Goal: Entertainment & Leisure: Browse casually

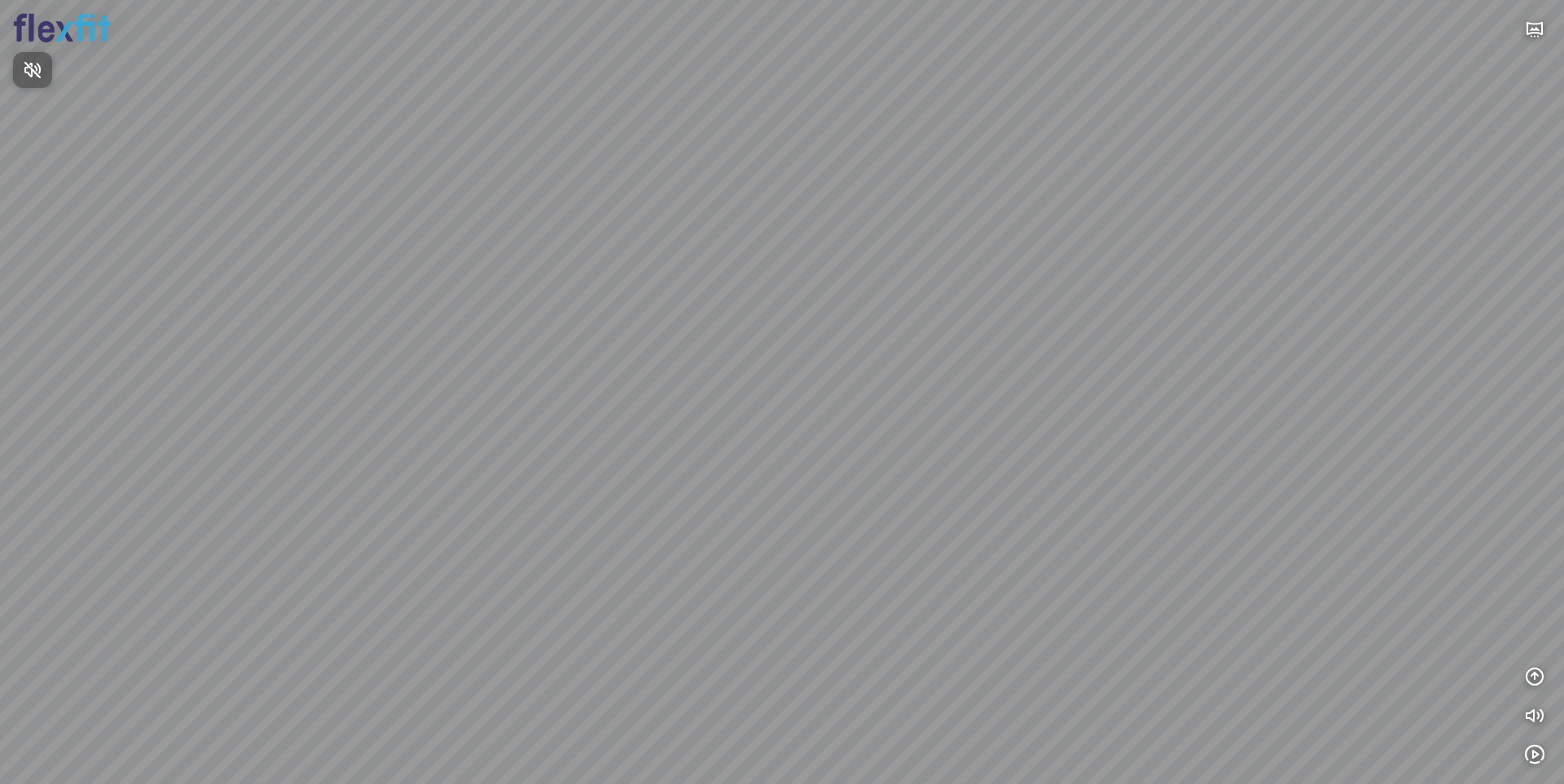
click at [42, 73] on span "Nhấn để bật âm thanh" at bounding box center [42, 70] width 0 height 20
click at [1535, 672] on icon "button" at bounding box center [1534, 677] width 19 height 19
click at [1534, 600] on icon "button" at bounding box center [1534, 598] width 19 height 19
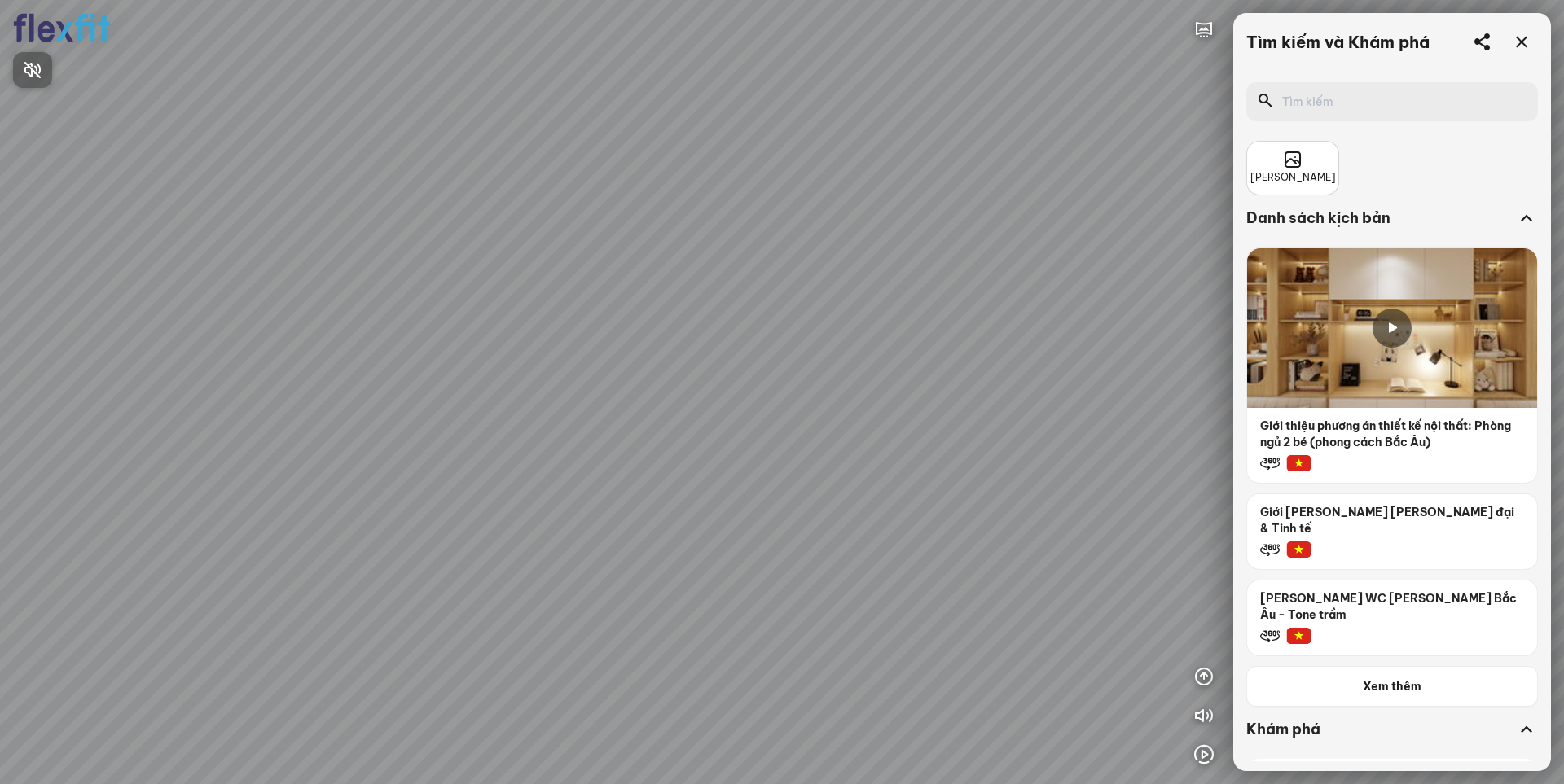
click at [1410, 674] on div at bounding box center [782, 392] width 1564 height 784
click at [1394, 678] on span "Xem thêm" at bounding box center [1391, 686] width 59 height 17
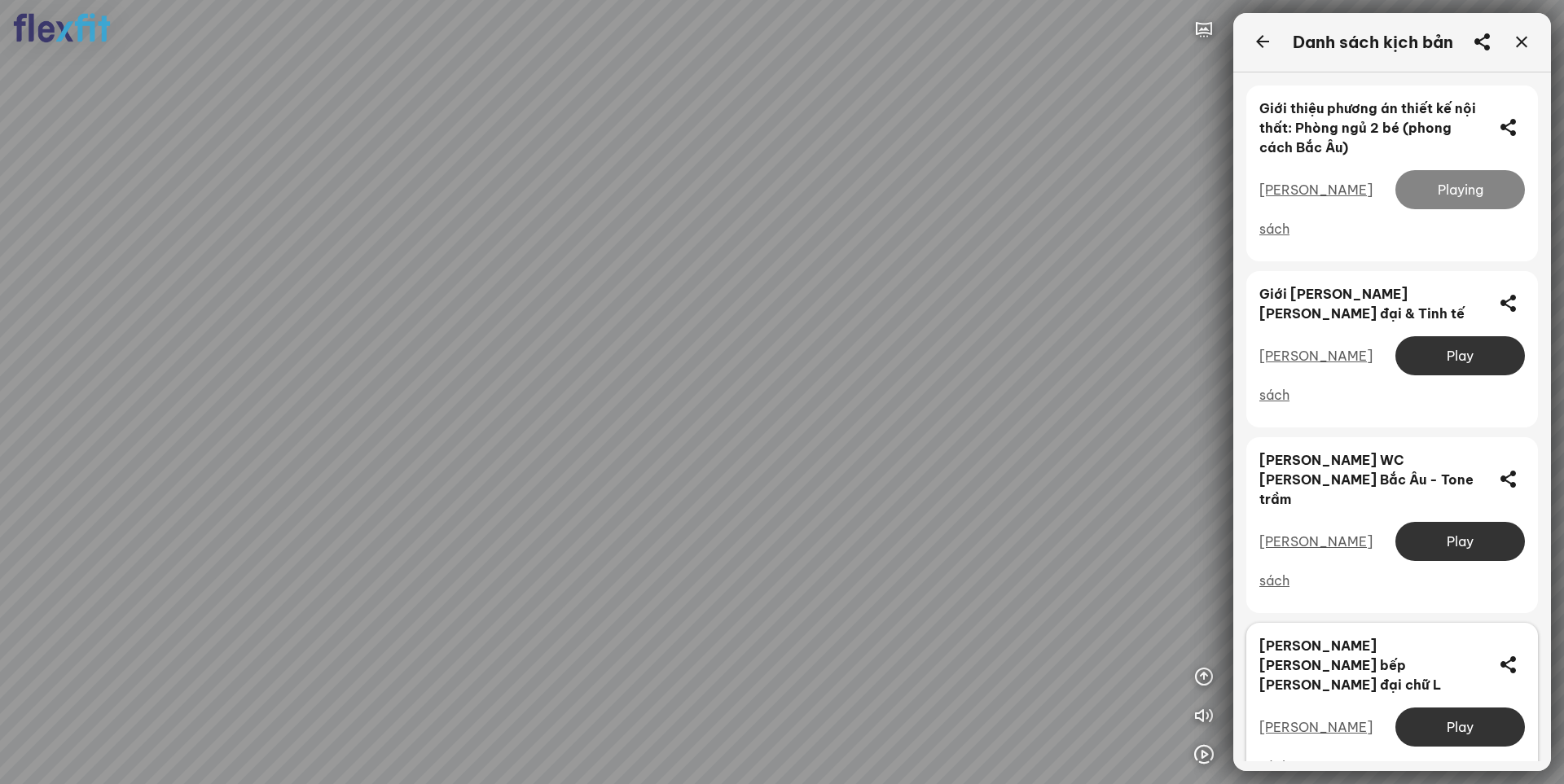
click at [1461, 707] on div "Play" at bounding box center [1459, 727] width 129 height 39
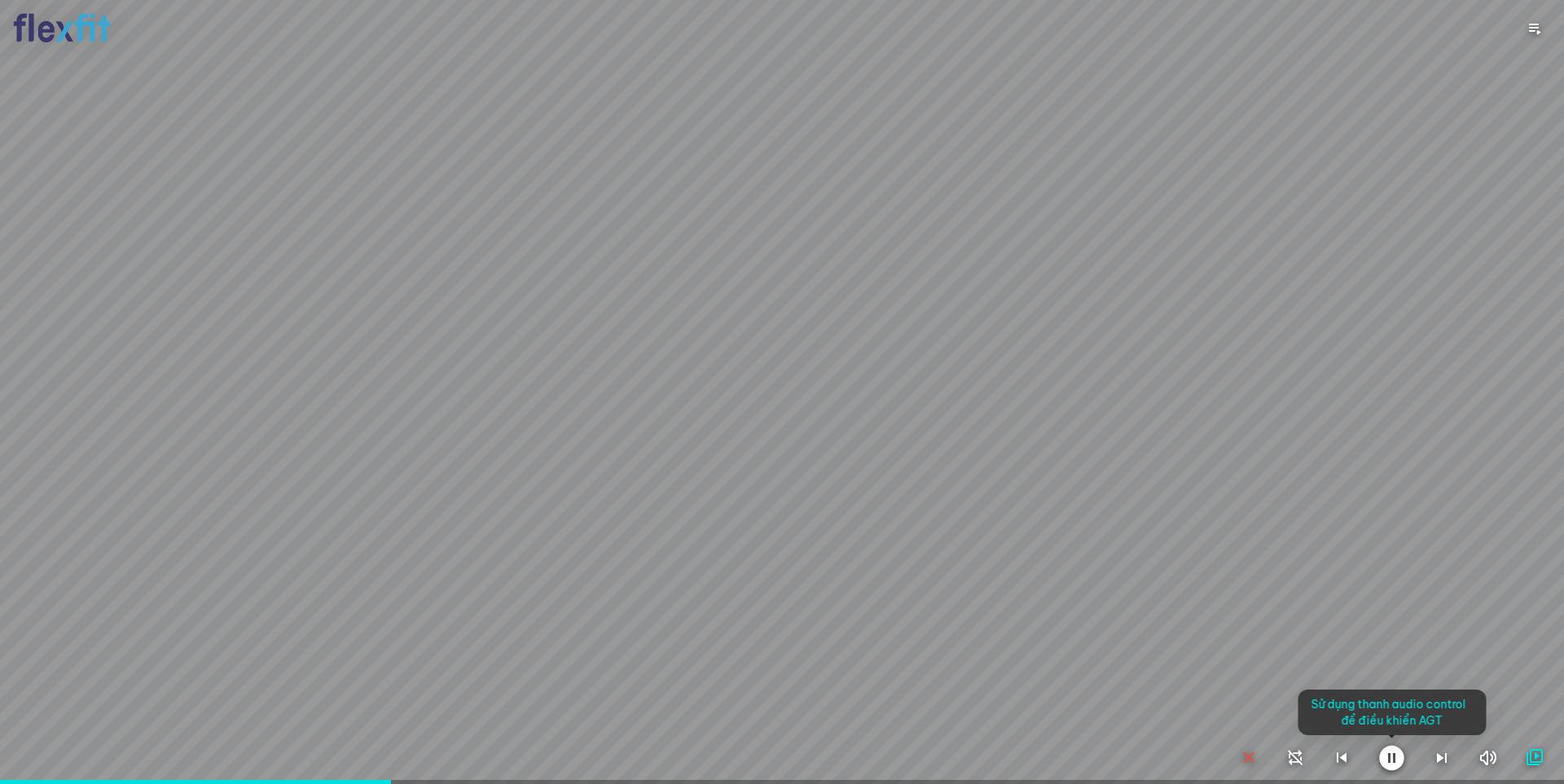
drag, startPoint x: 762, startPoint y: 429, endPoint x: 846, endPoint y: 369, distance: 103.2
click at [846, 369] on div at bounding box center [782, 392] width 1564 height 784
click at [1248, 755] on icon "button" at bounding box center [1249, 758] width 19 height 19
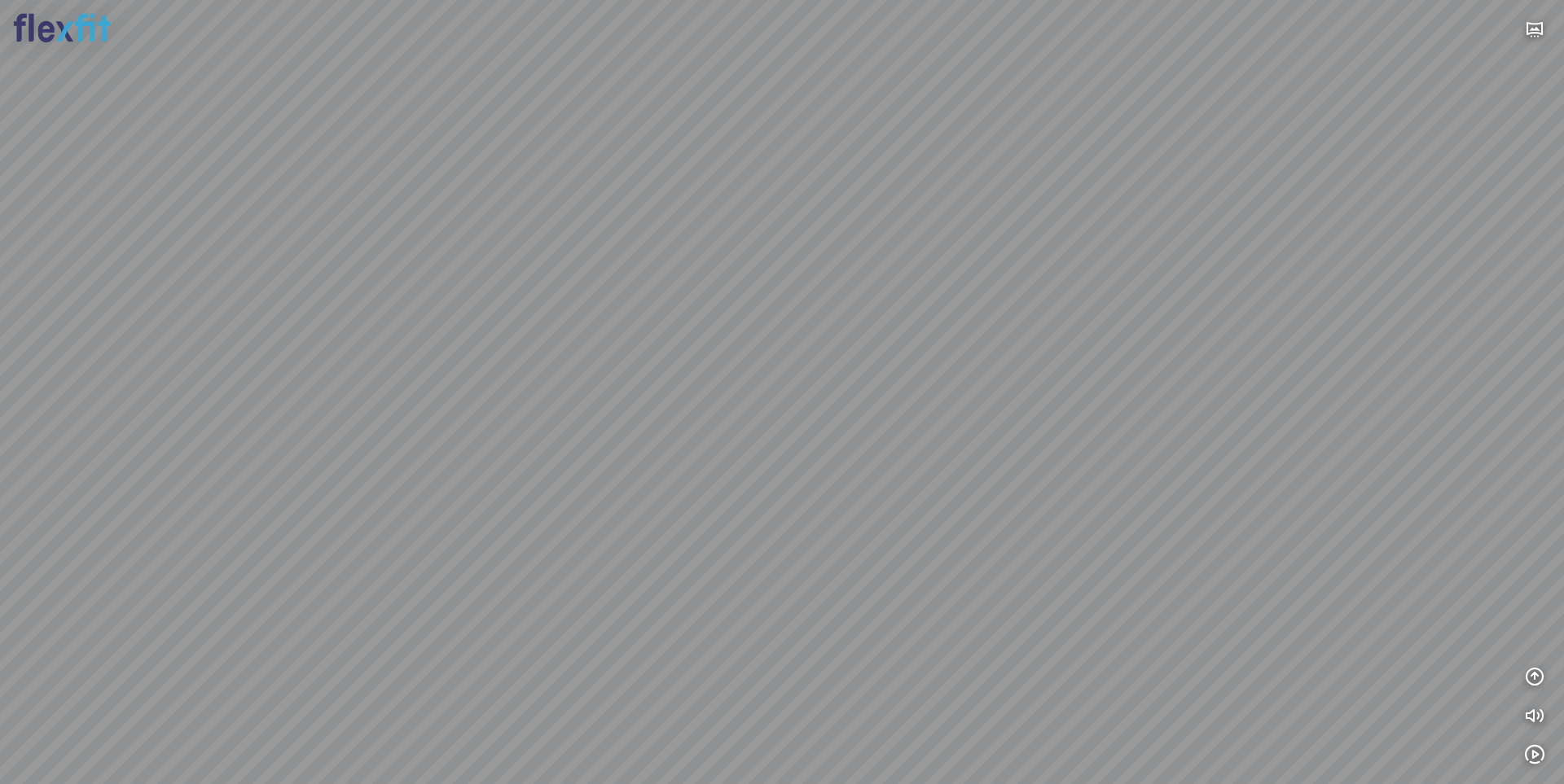
drag, startPoint x: 780, startPoint y: 319, endPoint x: 860, endPoint y: 238, distance: 113.8
click at [857, 238] on div at bounding box center [782, 392] width 1564 height 784
click at [1531, 718] on icon "button" at bounding box center [1534, 715] width 19 height 19
drag, startPoint x: 651, startPoint y: 442, endPoint x: 844, endPoint y: 389, distance: 200.1
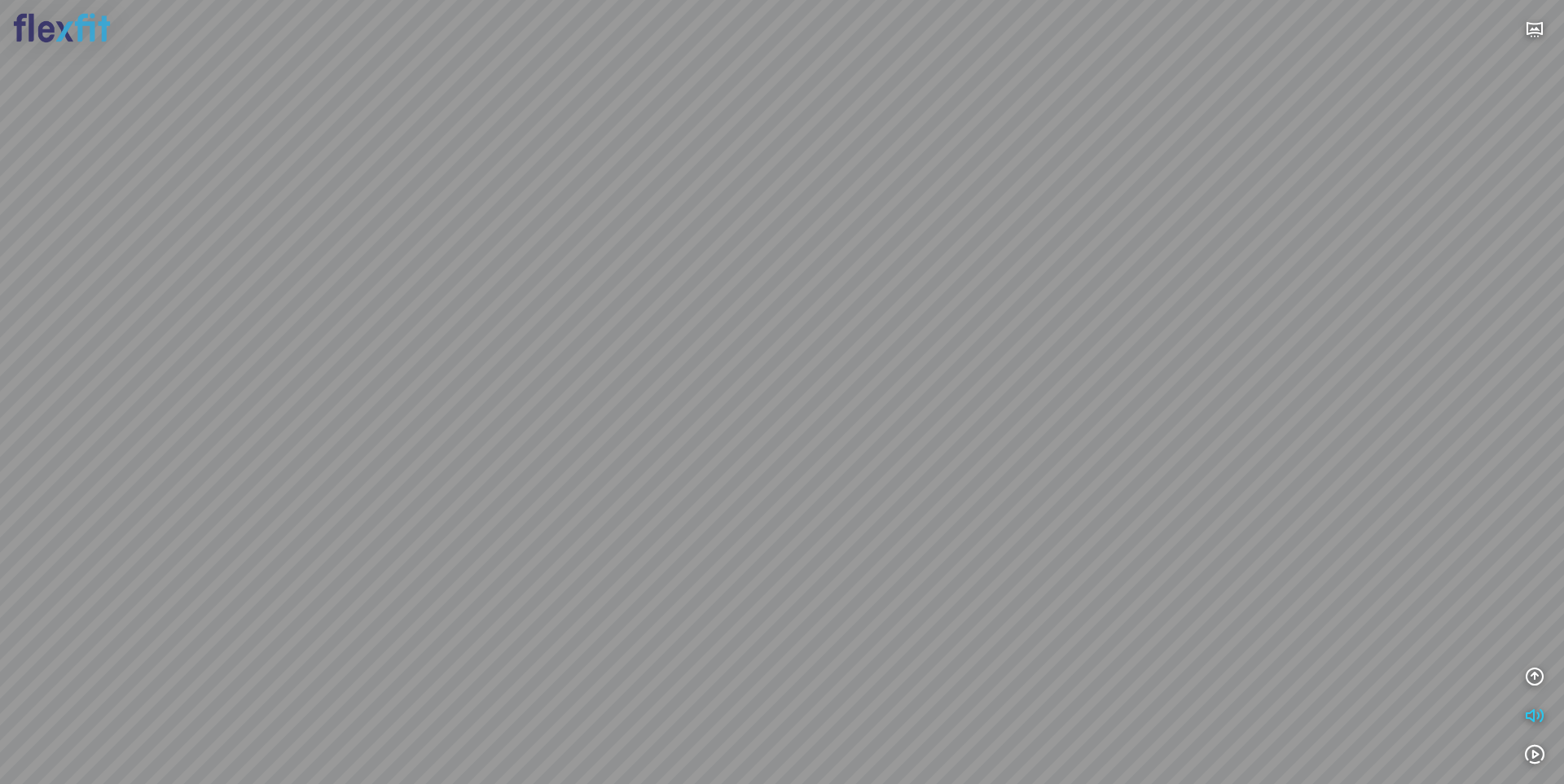
click at [837, 392] on div at bounding box center [782, 392] width 1564 height 784
drag, startPoint x: 621, startPoint y: 379, endPoint x: 875, endPoint y: 475, distance: 271.5
click at [875, 475] on div at bounding box center [782, 392] width 1564 height 784
drag, startPoint x: 894, startPoint y: 560, endPoint x: 1032, endPoint y: 474, distance: 162.6
click at [1046, 473] on div at bounding box center [782, 392] width 1564 height 784
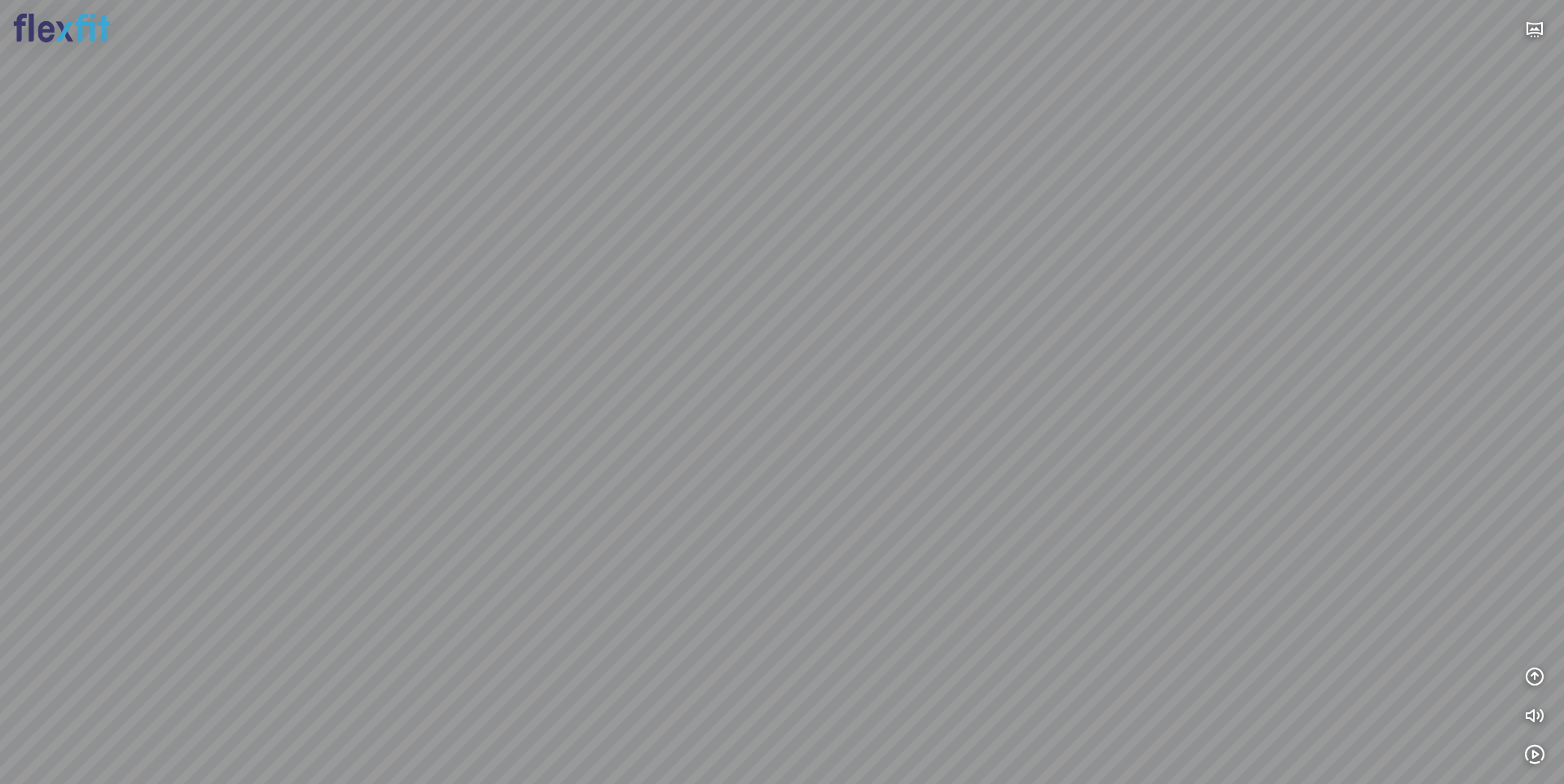
drag, startPoint x: 613, startPoint y: 474, endPoint x: 988, endPoint y: 469, distance: 375.0
click at [980, 469] on div at bounding box center [782, 392] width 1564 height 784
click at [735, 647] on div at bounding box center [782, 392] width 1564 height 784
click at [1536, 678] on icon "button" at bounding box center [1534, 677] width 19 height 19
click at [1532, 595] on icon "button" at bounding box center [1534, 598] width 19 height 19
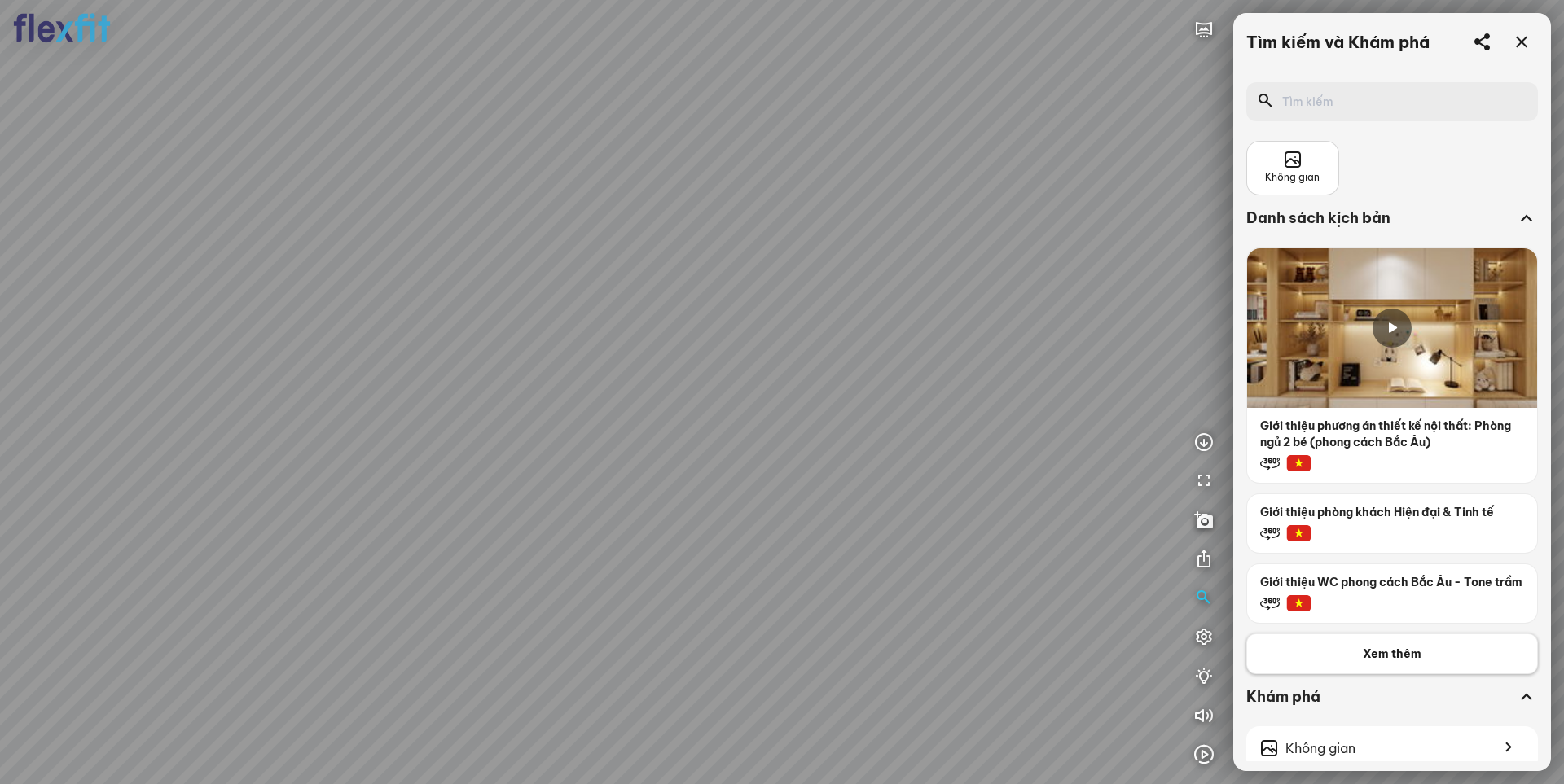
click at [1403, 662] on span "Xem thêm" at bounding box center [1391, 654] width 59 height 17
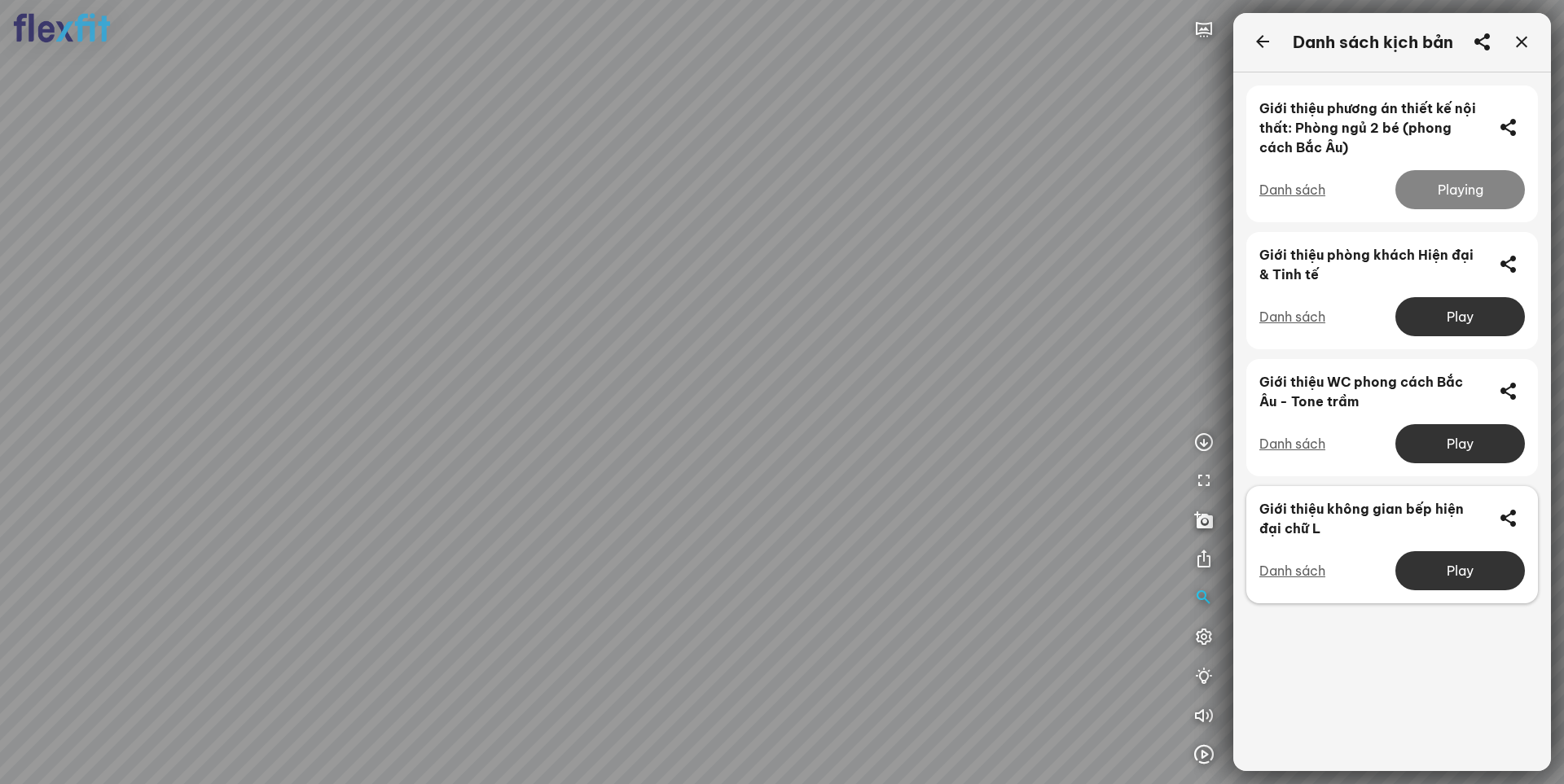
click at [1453, 574] on div "Play" at bounding box center [1459, 570] width 129 height 39
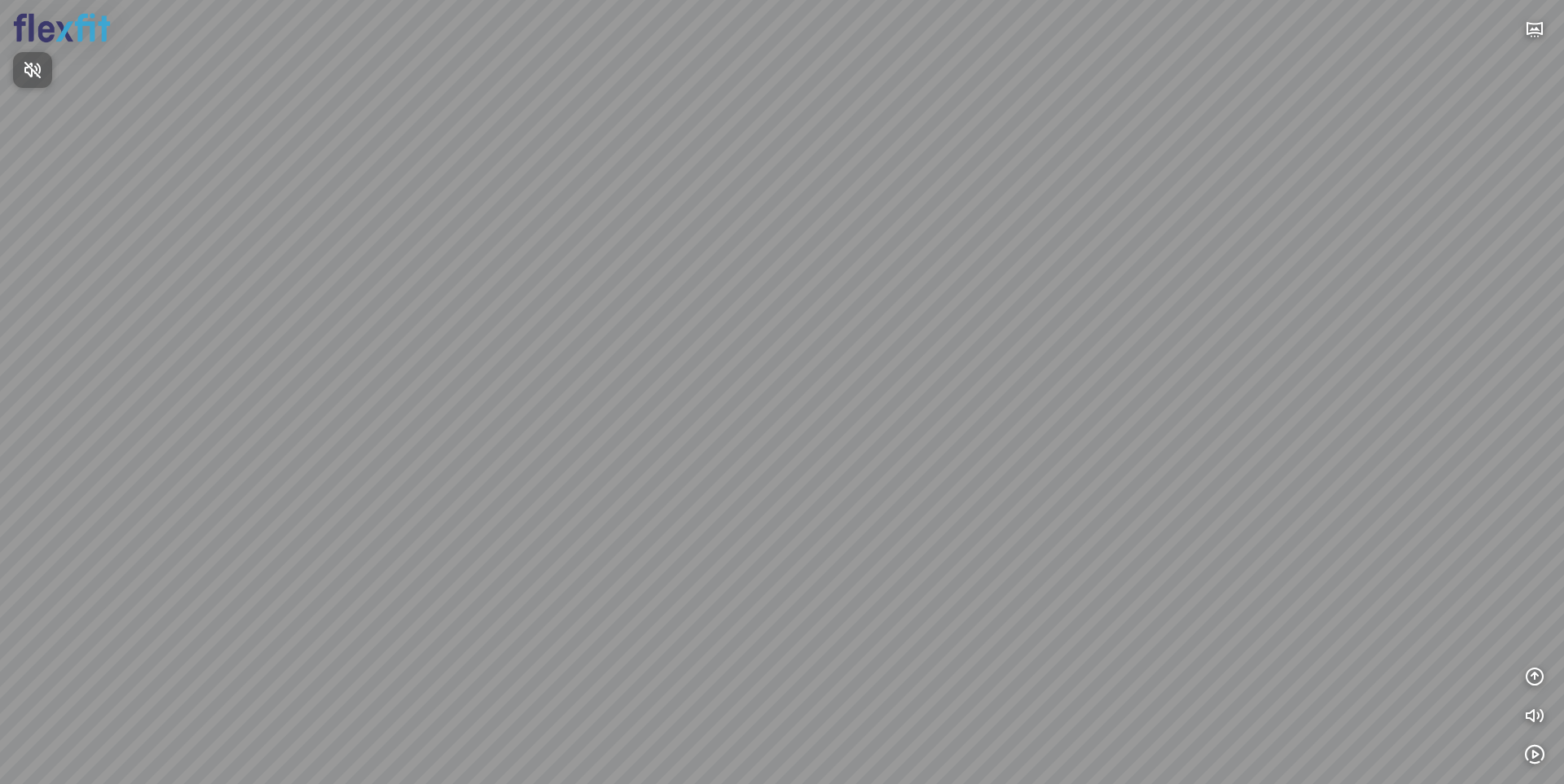
click at [1538, 674] on div at bounding box center [782, 392] width 1564 height 784
click at [1538, 676] on icon "button" at bounding box center [1534, 677] width 19 height 19
click at [1537, 604] on icon "button" at bounding box center [1534, 598] width 19 height 19
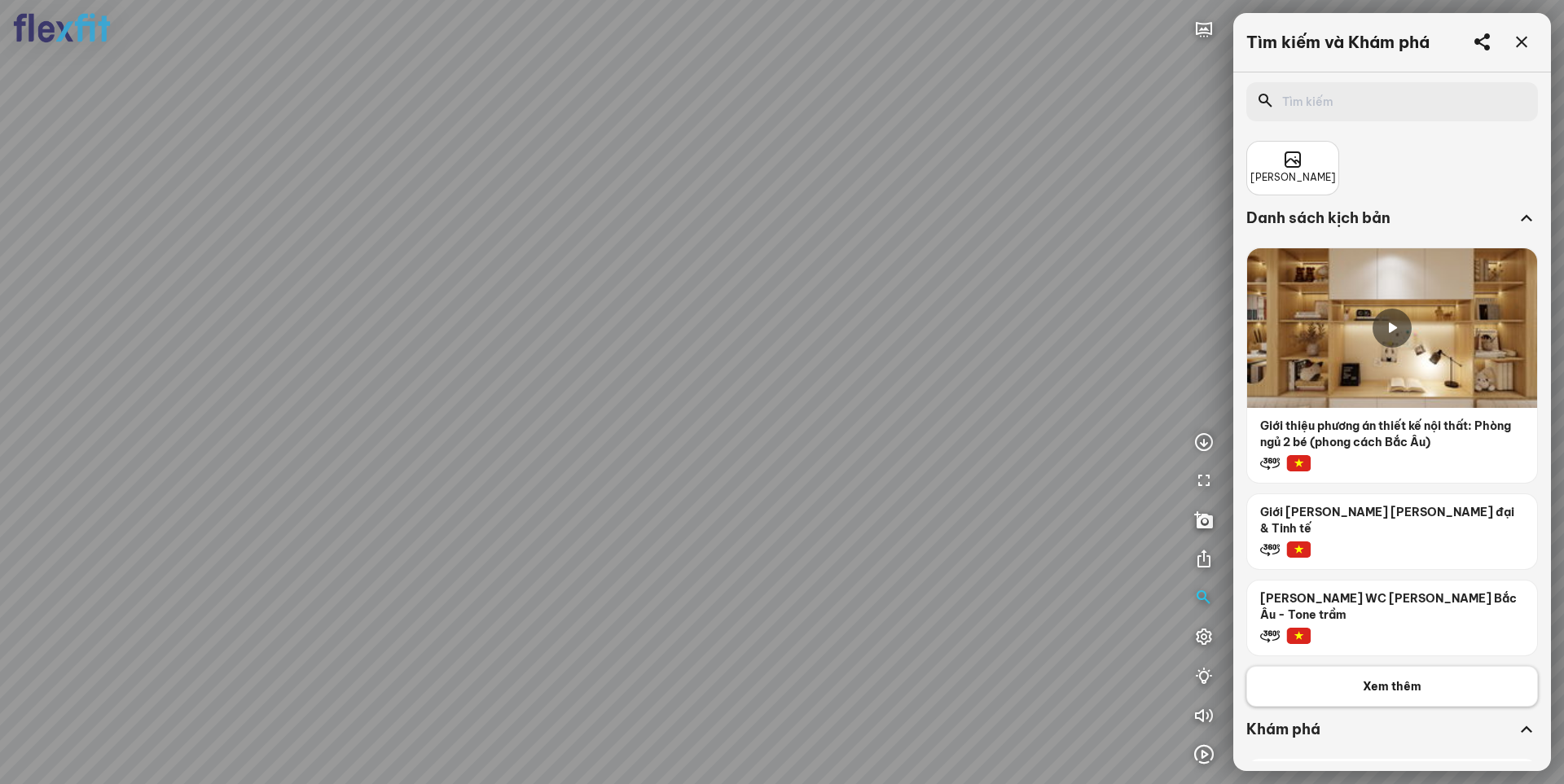
click at [1381, 678] on span "Xem thêm" at bounding box center [1391, 686] width 59 height 17
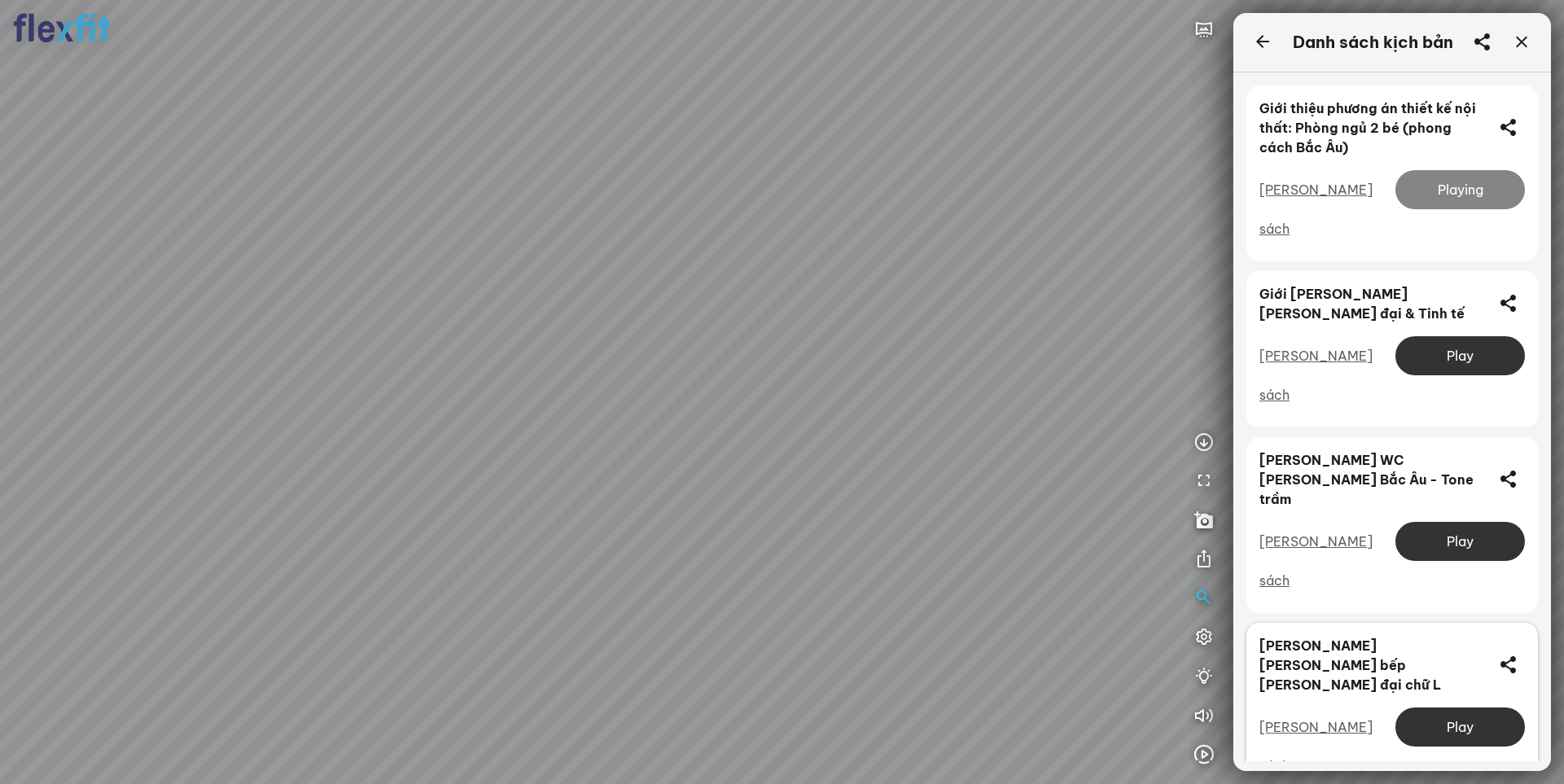
click at [1451, 707] on div "Play" at bounding box center [1459, 727] width 129 height 39
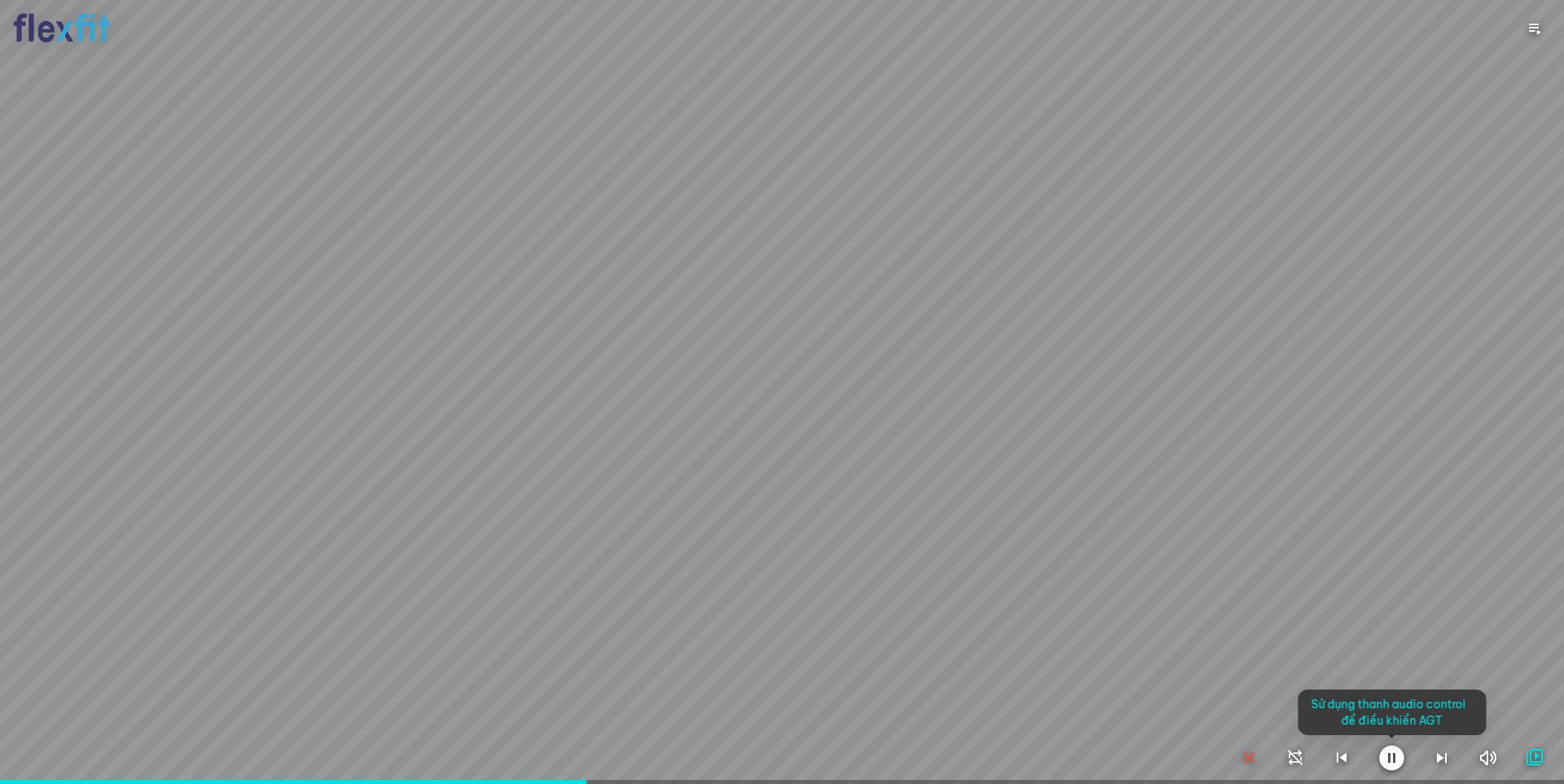
click at [713, 321] on div at bounding box center [782, 392] width 1564 height 784
click at [1243, 753] on icon "button" at bounding box center [1249, 758] width 19 height 19
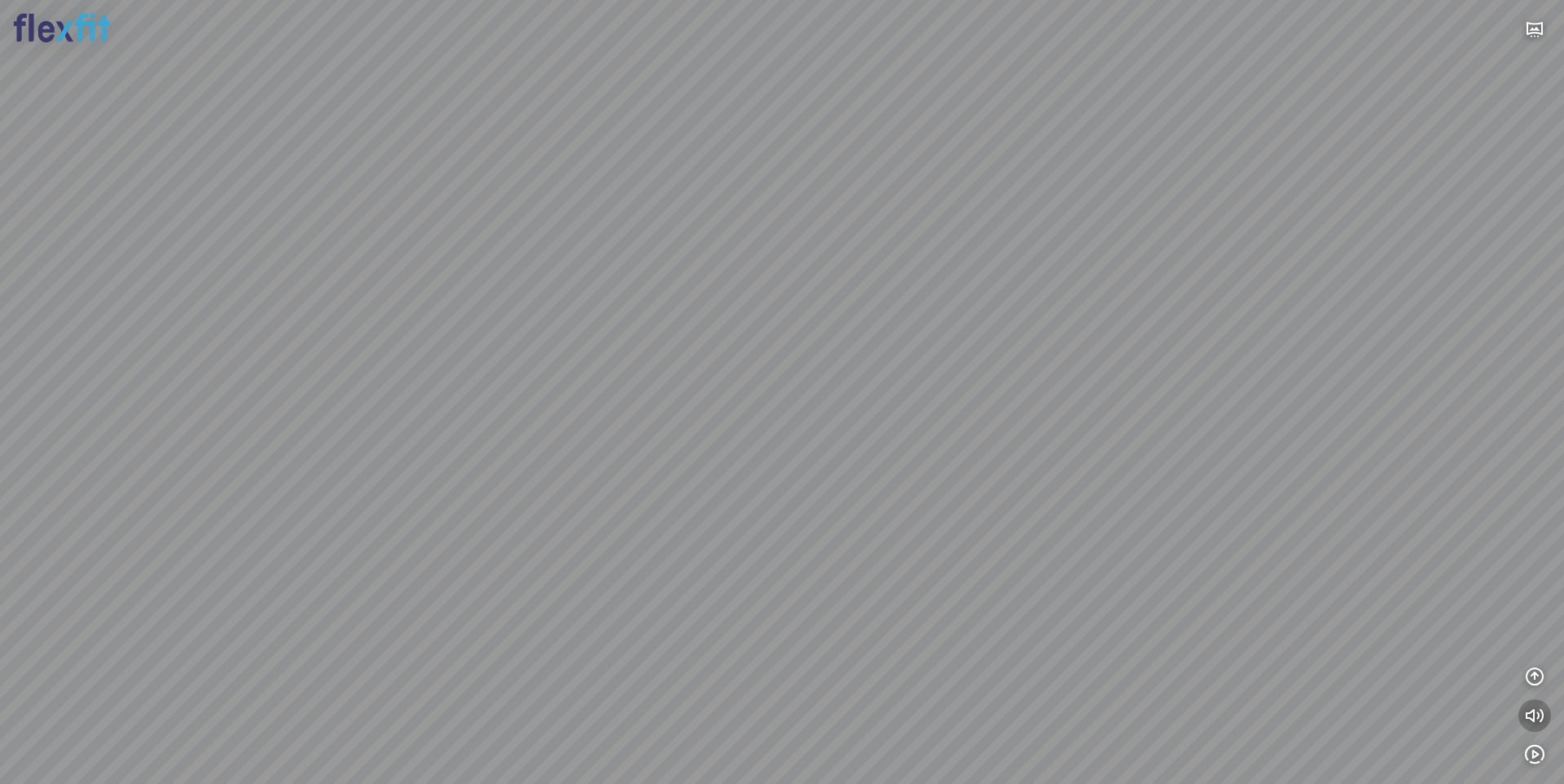
click at [1541, 715] on icon "button" at bounding box center [1534, 715] width 19 height 19
drag, startPoint x: 856, startPoint y: 331, endPoint x: 717, endPoint y: 359, distance: 141.8
click at [713, 357] on div at bounding box center [782, 392] width 1564 height 784
drag, startPoint x: 811, startPoint y: 280, endPoint x: 716, endPoint y: 376, distance: 135.1
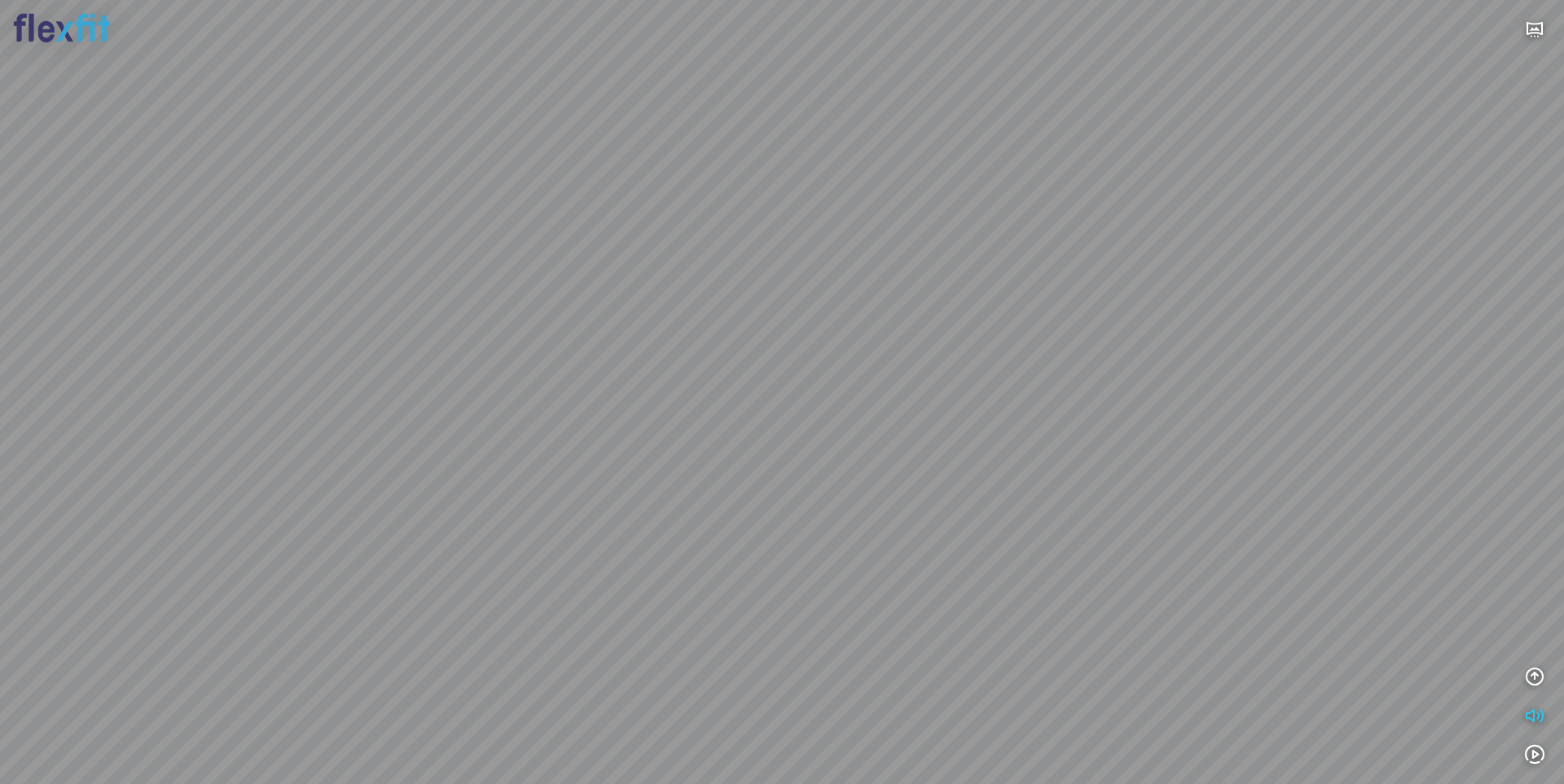
click at [716, 376] on div at bounding box center [782, 392] width 1564 height 784
click at [1534, 676] on div at bounding box center [782, 392] width 1564 height 784
click at [1535, 676] on icon "button" at bounding box center [1534, 677] width 19 height 19
drag, startPoint x: 1170, startPoint y: 505, endPoint x: 641, endPoint y: 496, distance: 529.1
click at [652, 496] on div at bounding box center [782, 392] width 1564 height 784
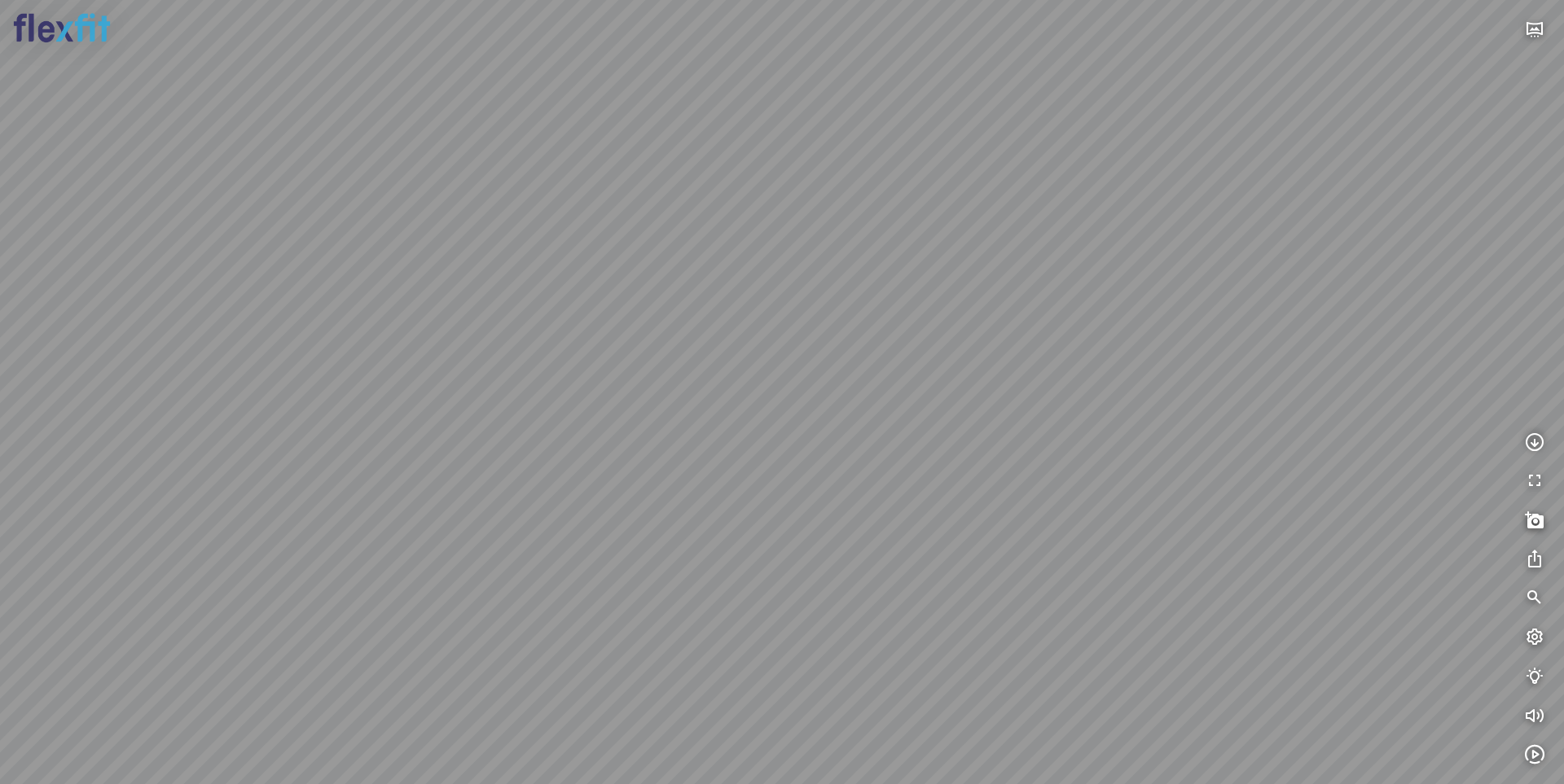
drag, startPoint x: 728, startPoint y: 481, endPoint x: 761, endPoint y: 495, distance: 35.8
click at [661, 480] on div at bounding box center [782, 392] width 1564 height 784
click at [826, 606] on div at bounding box center [782, 392] width 1564 height 784
click at [1533, 595] on icon "button" at bounding box center [1534, 598] width 19 height 19
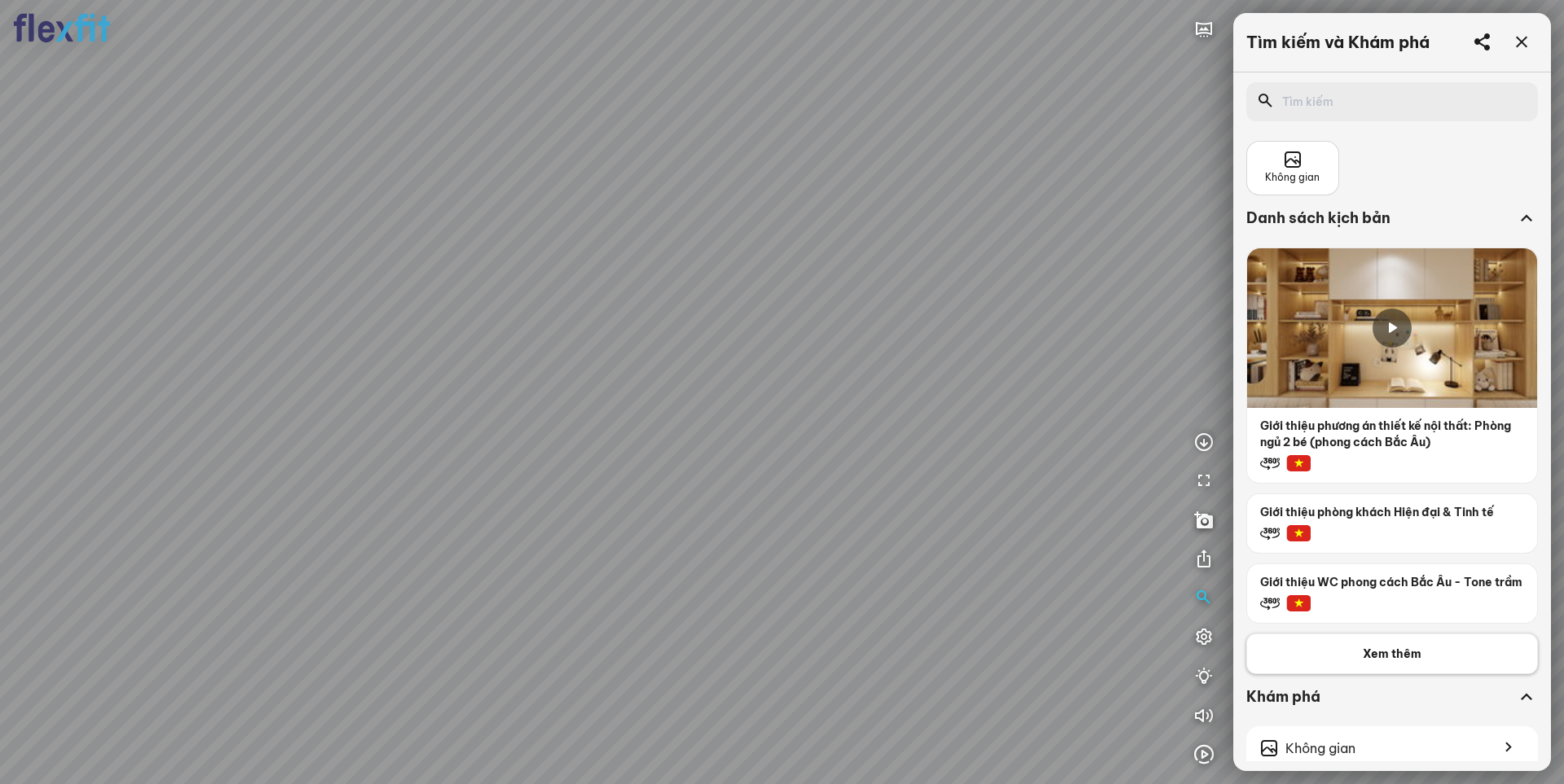
click at [1368, 662] on span "Xem thêm" at bounding box center [1391, 654] width 59 height 17
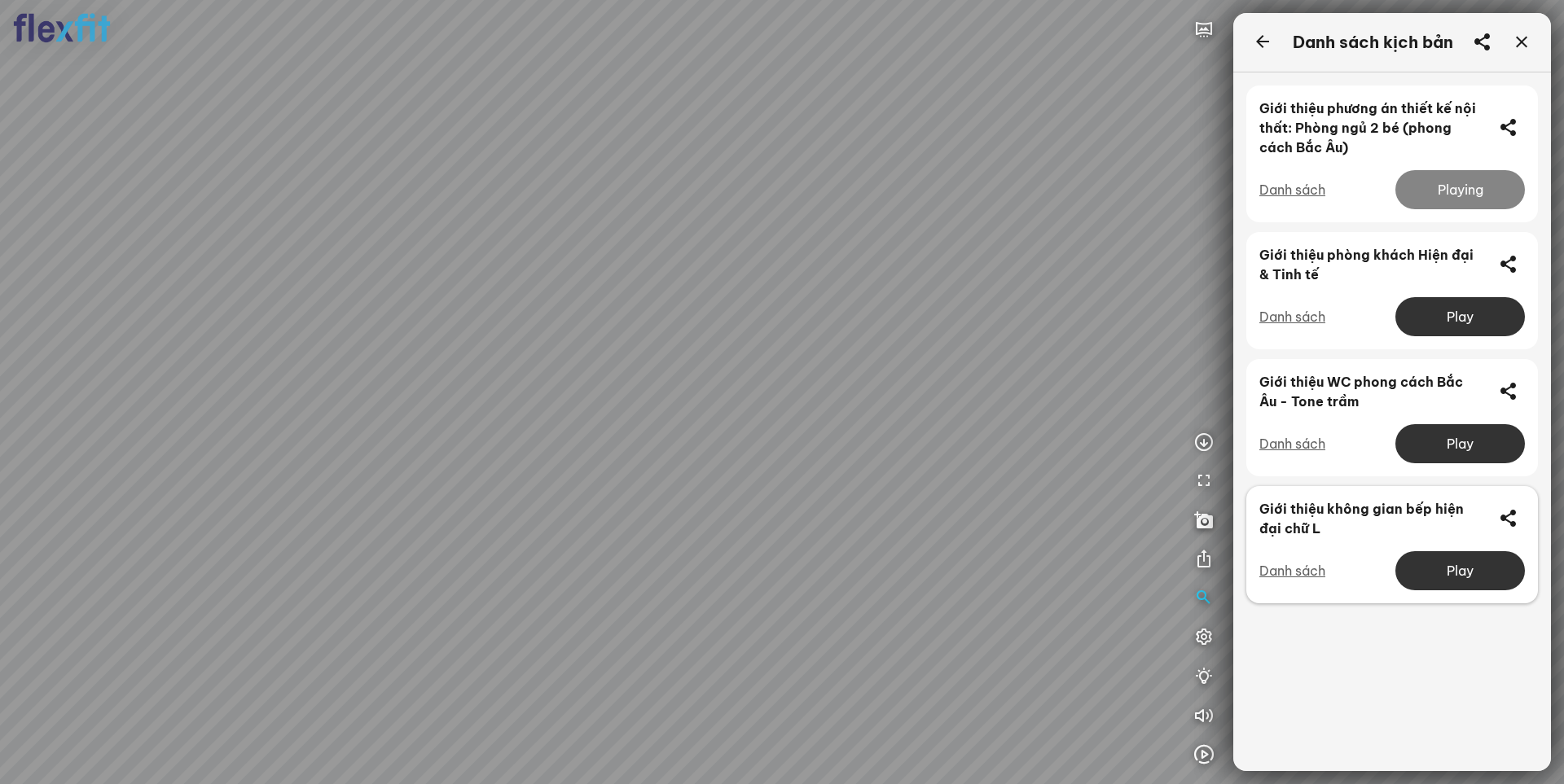
click at [1454, 571] on div "Play" at bounding box center [1459, 570] width 129 height 39
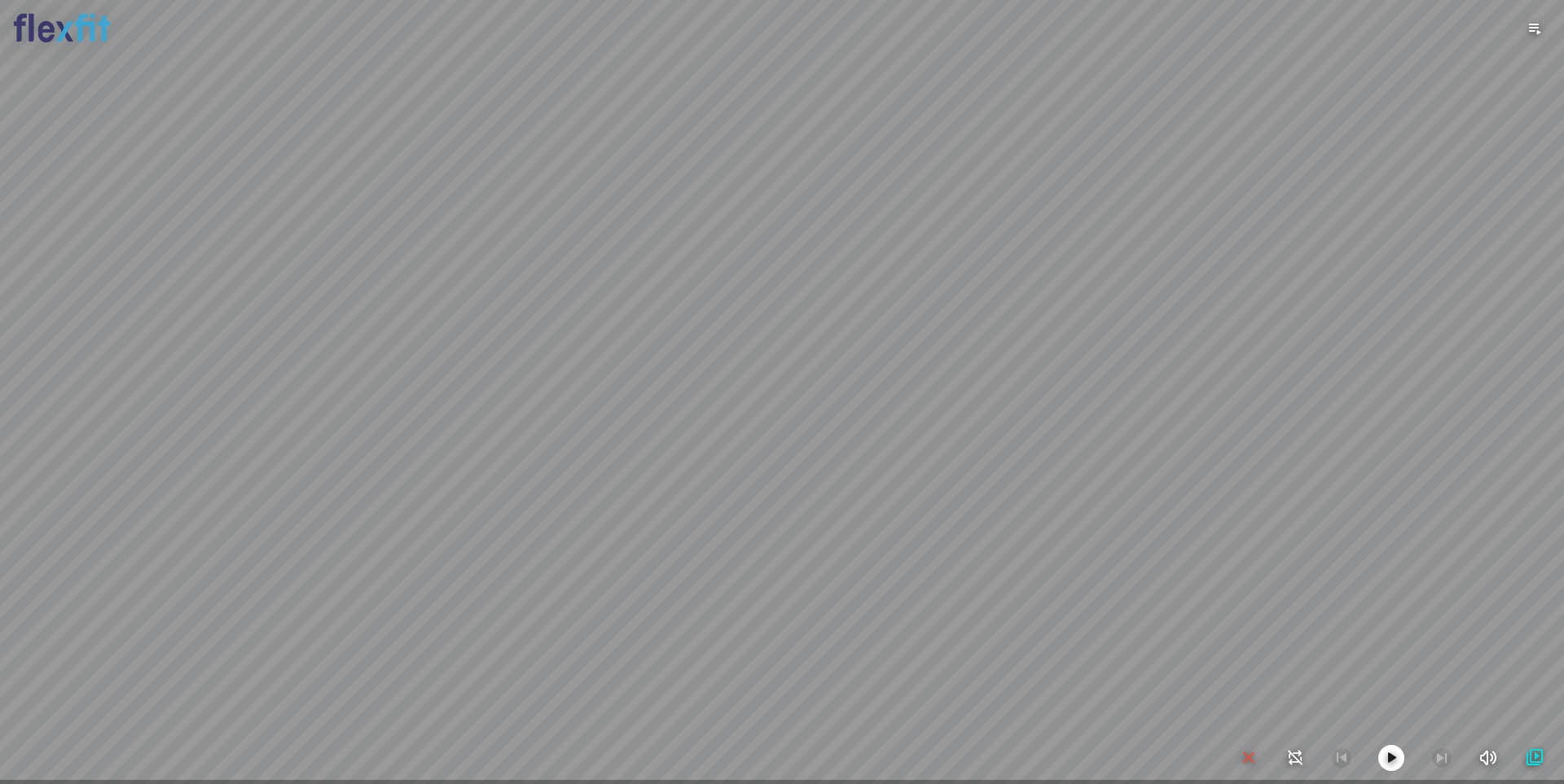
click at [1244, 755] on icon "button" at bounding box center [1249, 758] width 19 height 19
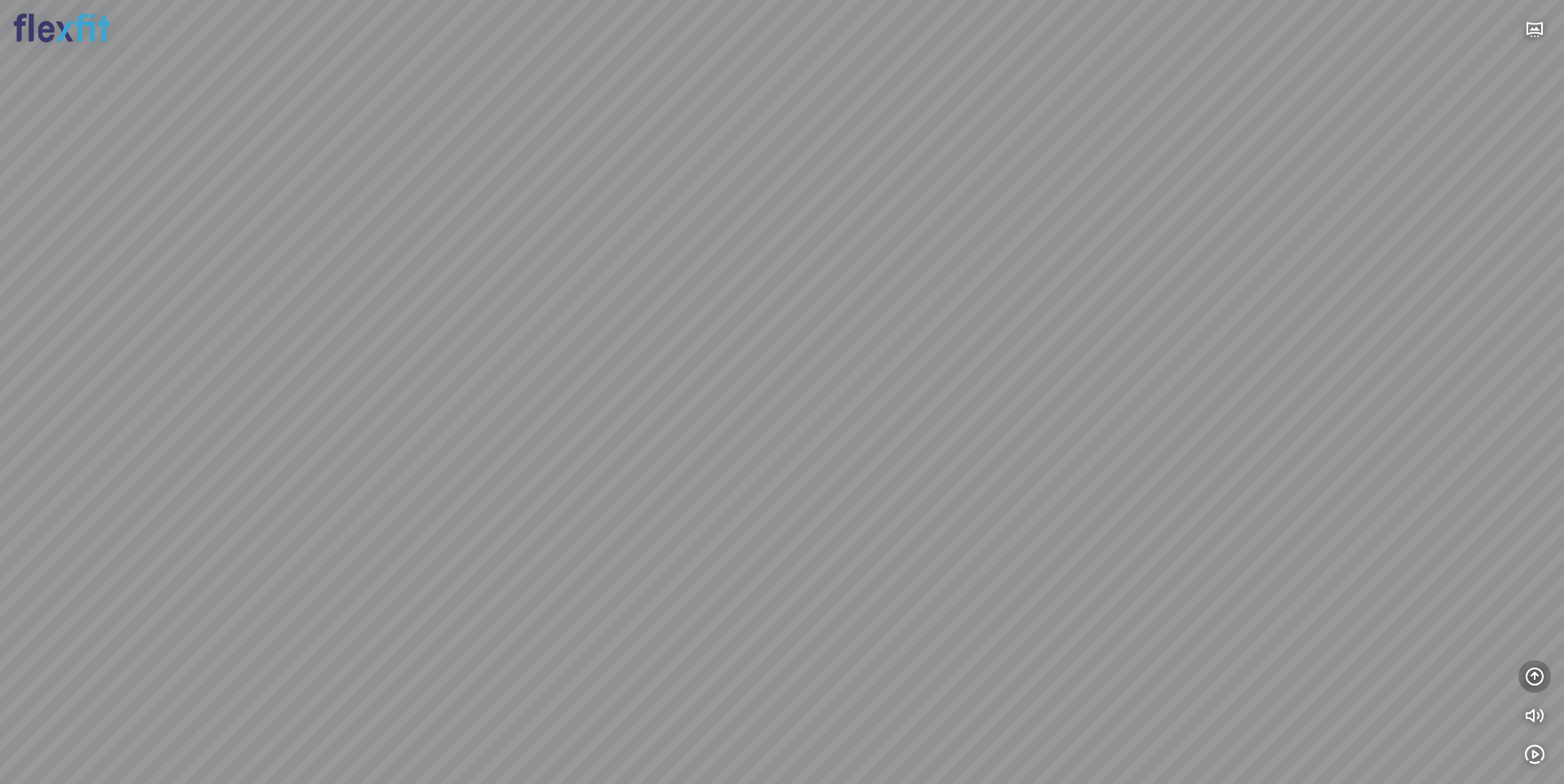
click at [1531, 676] on icon "button" at bounding box center [1534, 677] width 19 height 19
click at [1531, 599] on icon "button" at bounding box center [1534, 598] width 19 height 19
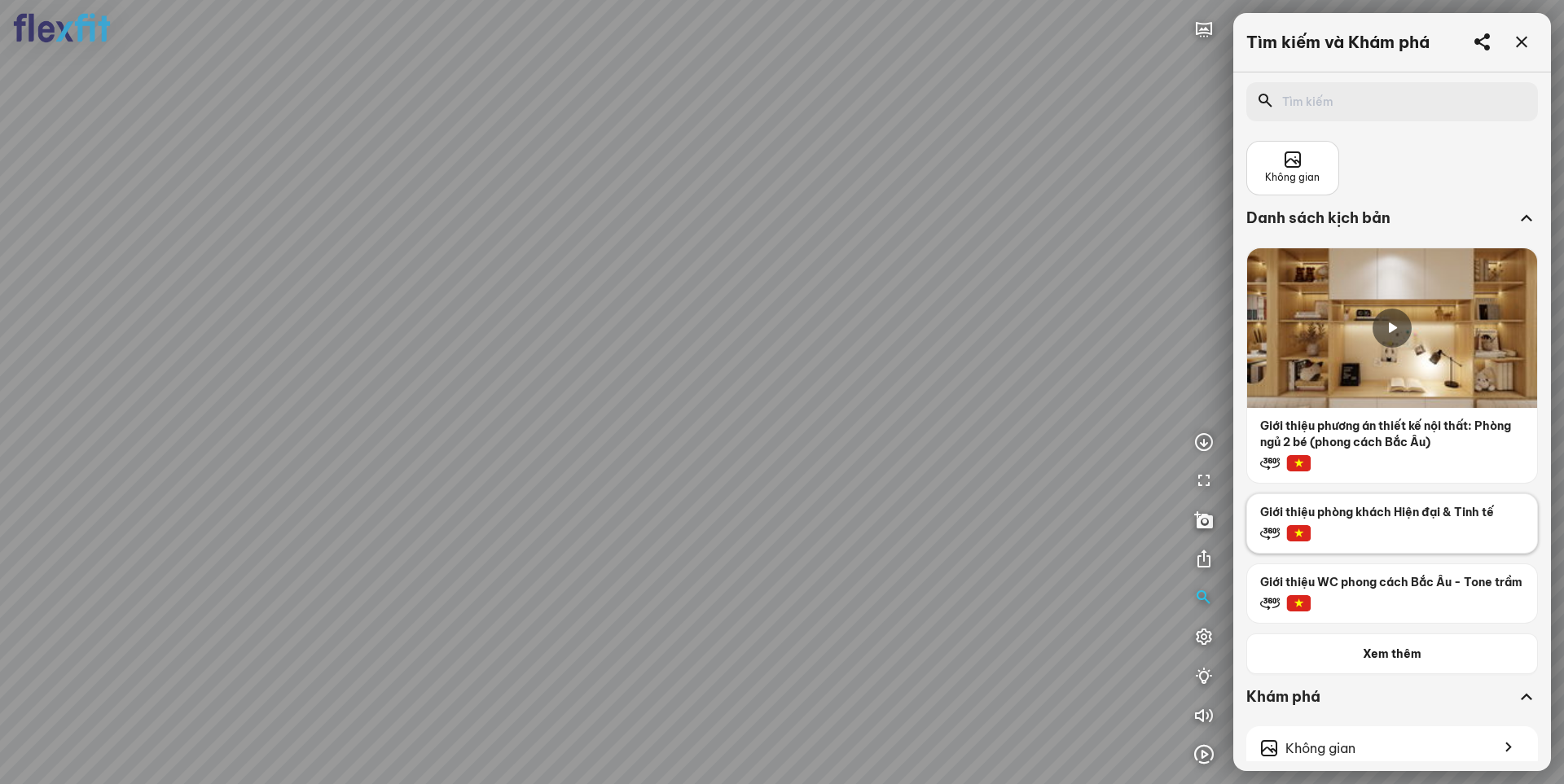
click at [1404, 526] on div at bounding box center [1391, 538] width 290 height 29
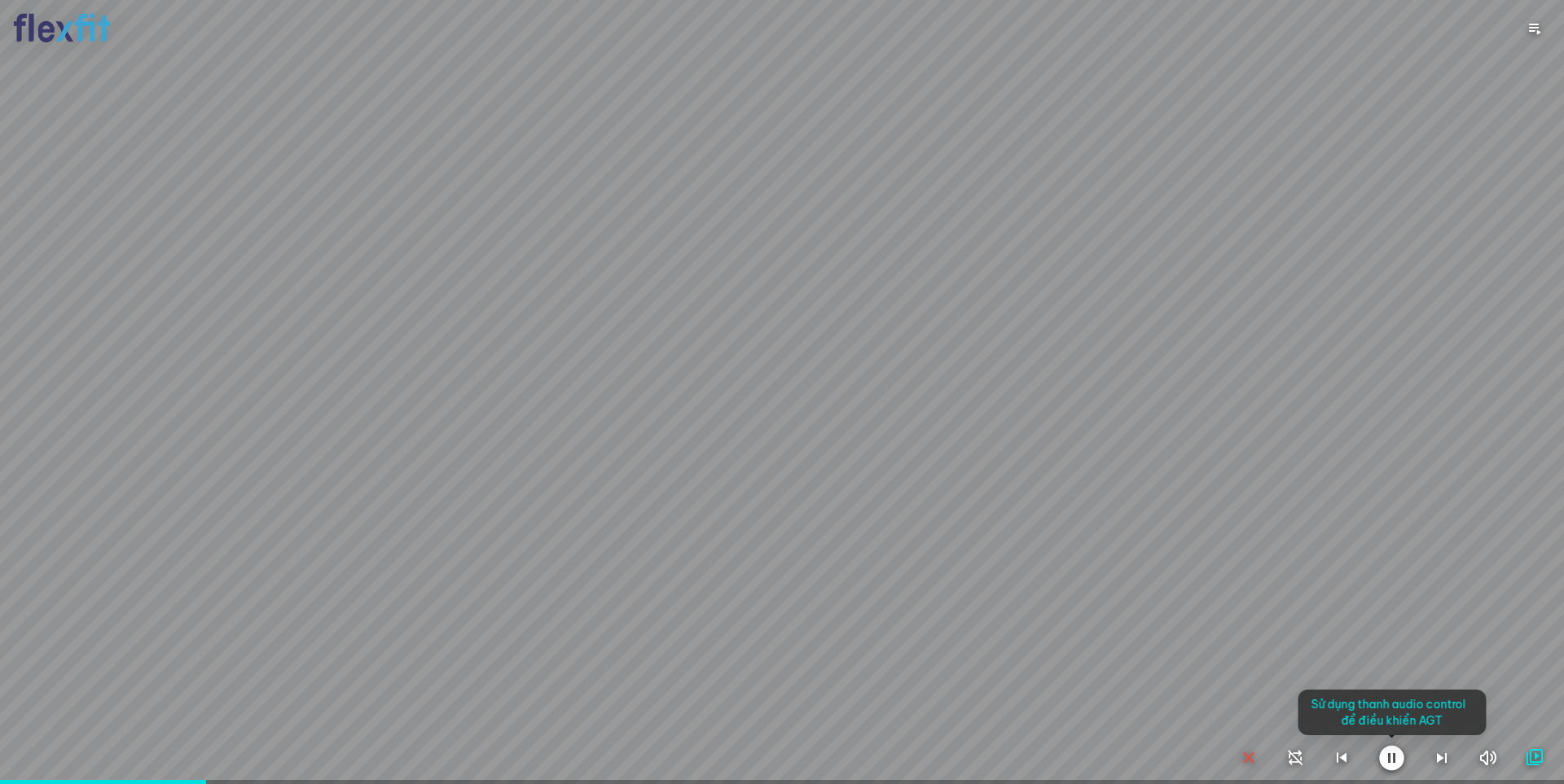
drag, startPoint x: 825, startPoint y: 438, endPoint x: 911, endPoint y: 341, distance: 129.6
click at [911, 341] on div at bounding box center [782, 392] width 1564 height 784
drag, startPoint x: 930, startPoint y: 405, endPoint x: 1007, endPoint y: 540, distance: 155.4
click at [914, 422] on div at bounding box center [782, 392] width 1564 height 784
click at [1245, 751] on icon "button" at bounding box center [1249, 758] width 19 height 19
